Goal: Information Seeking & Learning: Learn about a topic

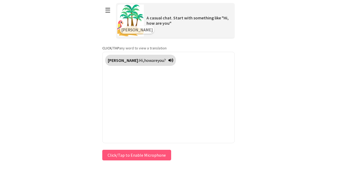
click at [139, 153] on button "Click/Tap to Enable Microphone" at bounding box center [136, 154] width 69 height 11
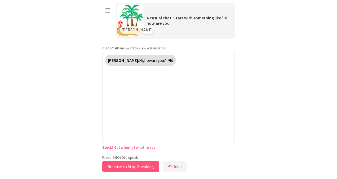
click at [120, 167] on button "Release to Stop Speaking" at bounding box center [130, 166] width 57 height 11
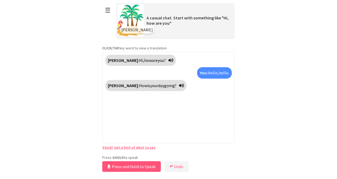
drag, startPoint x: 155, startPoint y: 125, endPoint x: 149, endPoint y: 135, distance: 12.0
click at [155, 125] on div "Polly: Hi, how are you? You: Hello, hello. Polly: How is your day going?" at bounding box center [168, 97] width 132 height 91
click at [133, 169] on button "Press and Hold to Speak" at bounding box center [131, 166] width 59 height 11
click at [134, 168] on button "Release to Stop Speaking" at bounding box center [128, 166] width 57 height 11
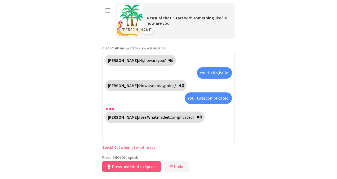
drag, startPoint x: 153, startPoint y: 115, endPoint x: 140, endPoint y: 123, distance: 15.9
click at [140, 123] on div "Polly: Hi, how are you? You: Hello, hello. Polly: How is your day going? You: I…" at bounding box center [168, 97] width 132 height 91
click at [108, 10] on button "☰" at bounding box center [107, 10] width 11 height 14
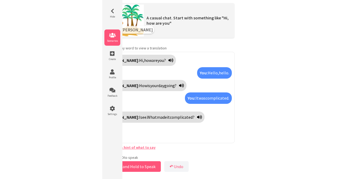
click at [113, 40] on span "Scenarios" at bounding box center [112, 40] width 16 height 3
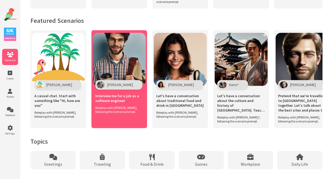
scroll to position [373, 0]
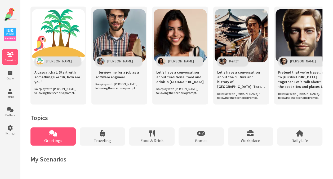
click at [42, 137] on div "Greetings" at bounding box center [52, 136] width 45 height 18
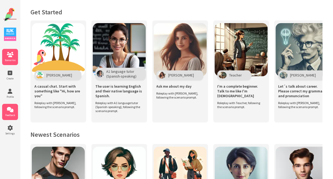
click at [8, 116] on span "Feedback" at bounding box center [10, 114] width 16 height 3
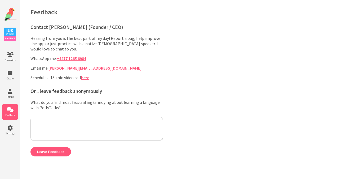
click at [10, 36] on img at bounding box center [10, 34] width 12 height 13
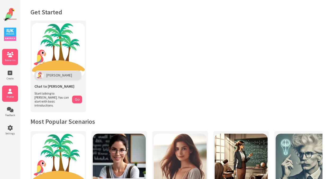
click at [10, 94] on li "Profile" at bounding box center [10, 93] width 16 height 16
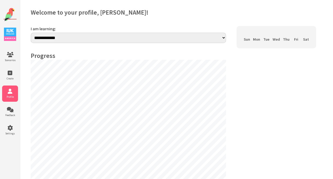
select select "**"
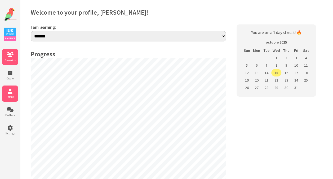
click at [10, 54] on icon at bounding box center [10, 54] width 16 height 5
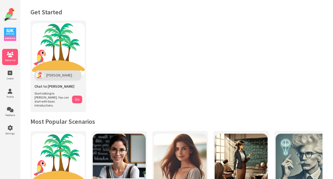
click at [10, 35] on img at bounding box center [10, 34] width 12 height 13
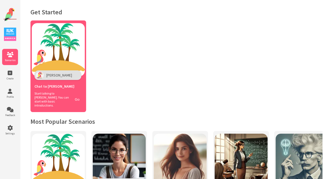
click at [52, 74] on span "[PERSON_NAME]" at bounding box center [59, 75] width 26 height 5
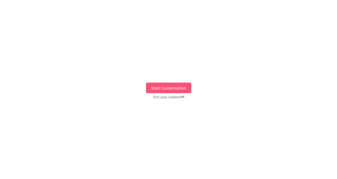
click at [173, 85] on button "Start Conversation" at bounding box center [168, 87] width 45 height 11
